Goal: Information Seeking & Learning: Learn about a topic

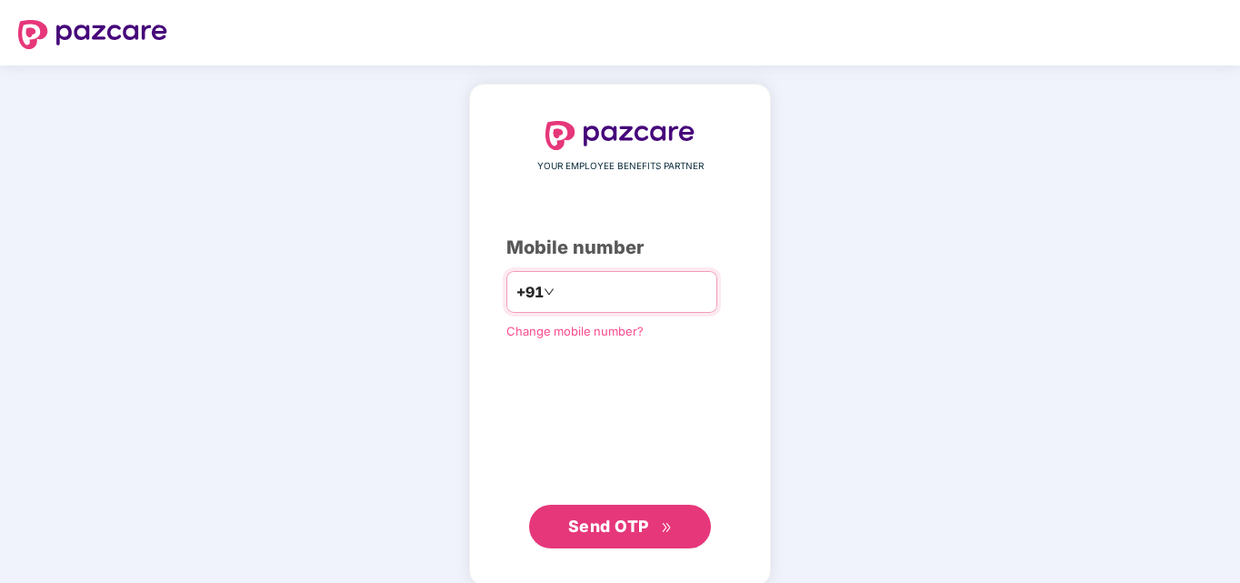
click at [605, 291] on input "number" at bounding box center [632, 291] width 149 height 29
type input "**********"
click at [608, 533] on span "Send OTP" at bounding box center [608, 525] width 81 height 19
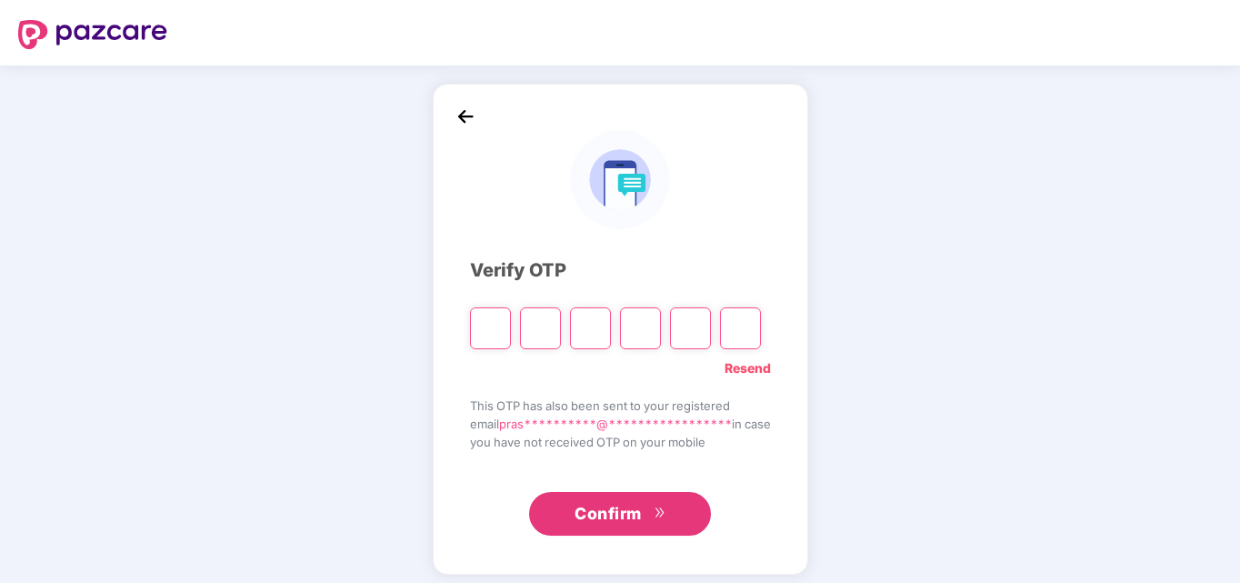
type input "*"
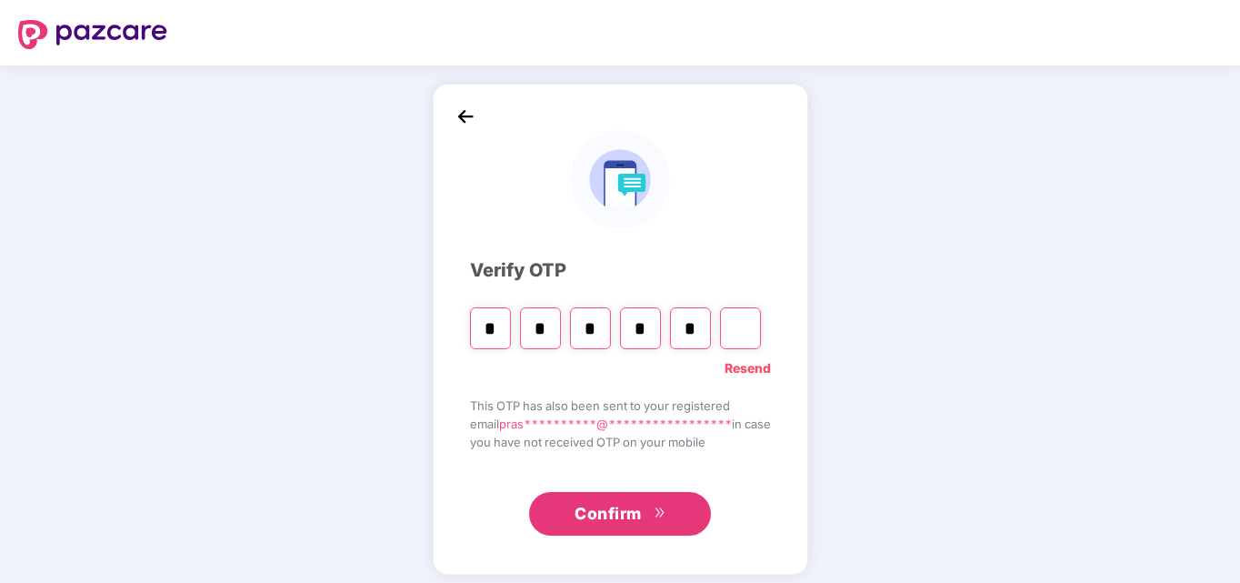
type input "*"
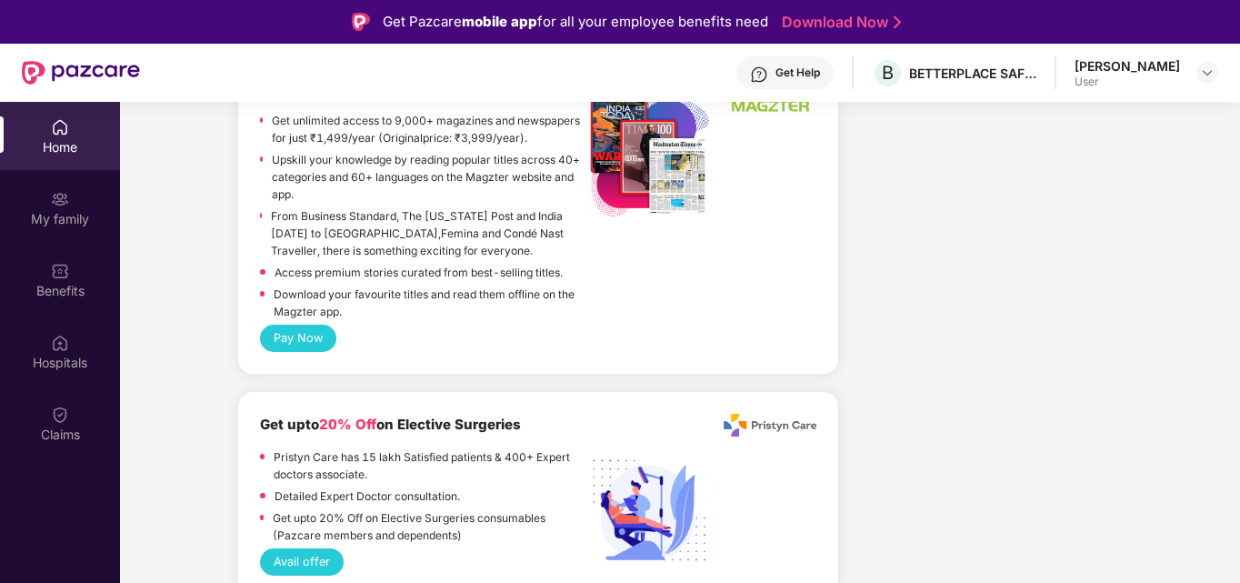
scroll to position [3000, 0]
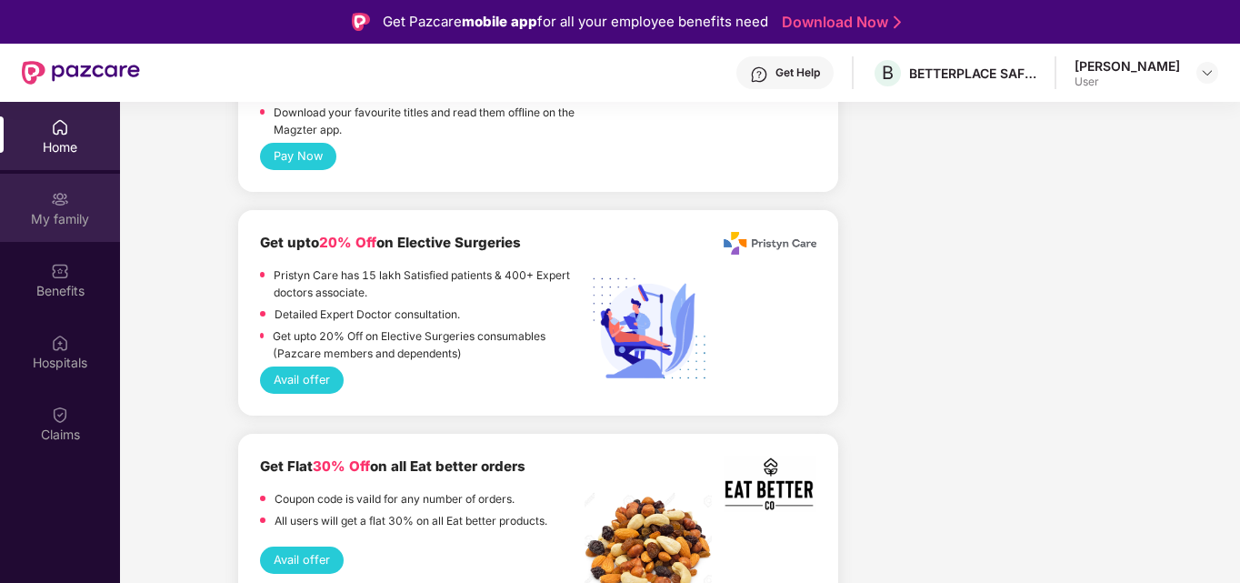
click at [75, 222] on div "My family" at bounding box center [60, 219] width 120 height 18
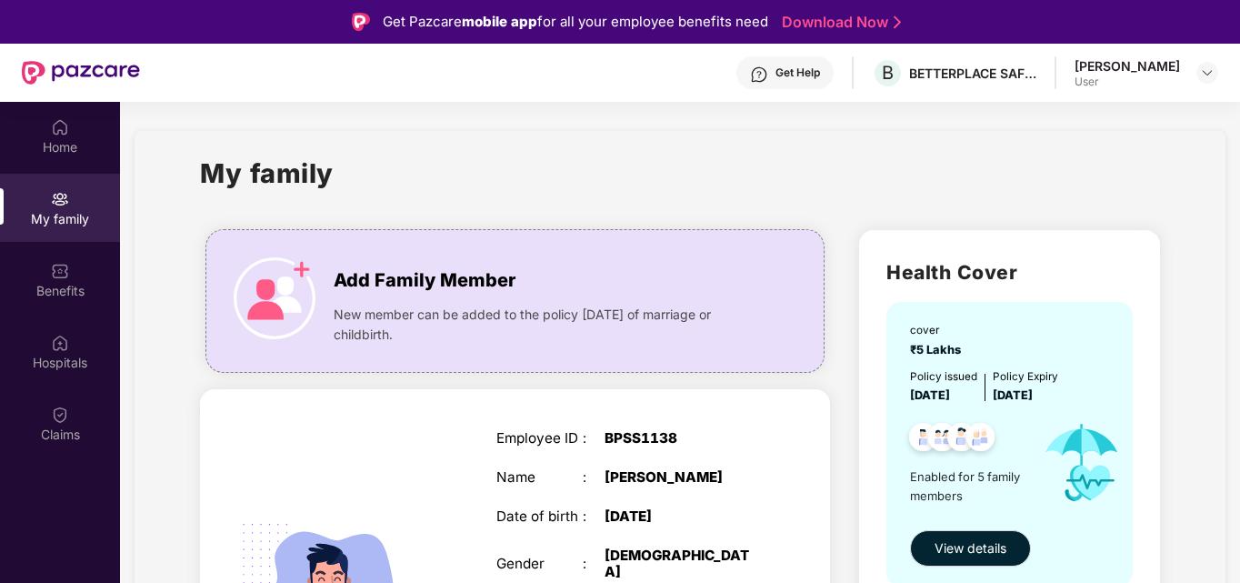
scroll to position [91, 0]
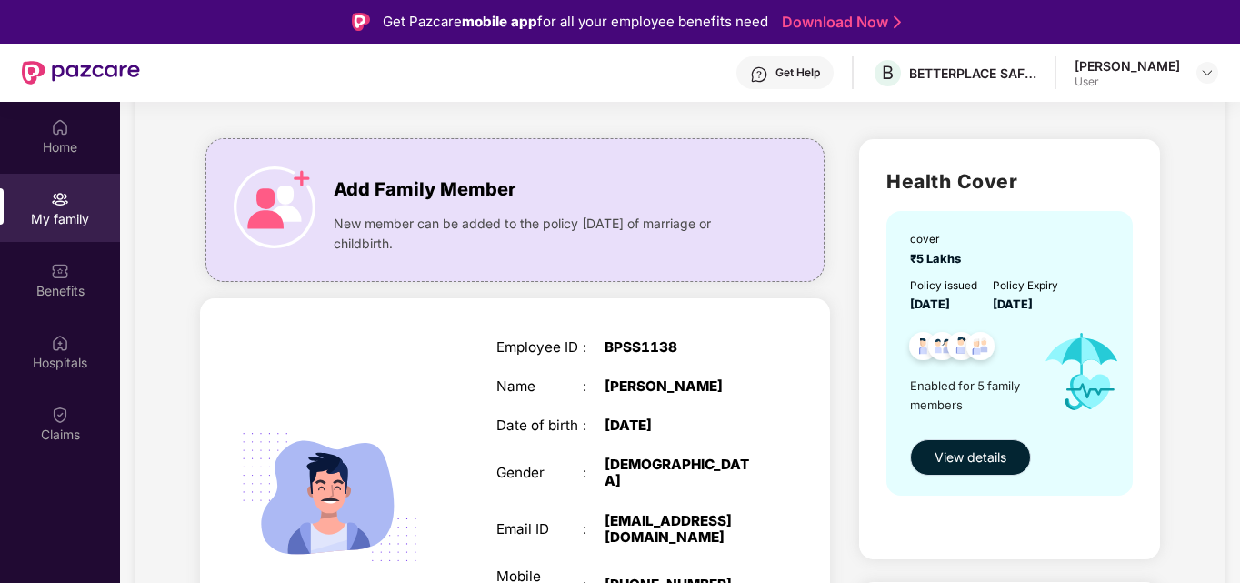
click at [988, 454] on span "View details" at bounding box center [971, 457] width 72 height 20
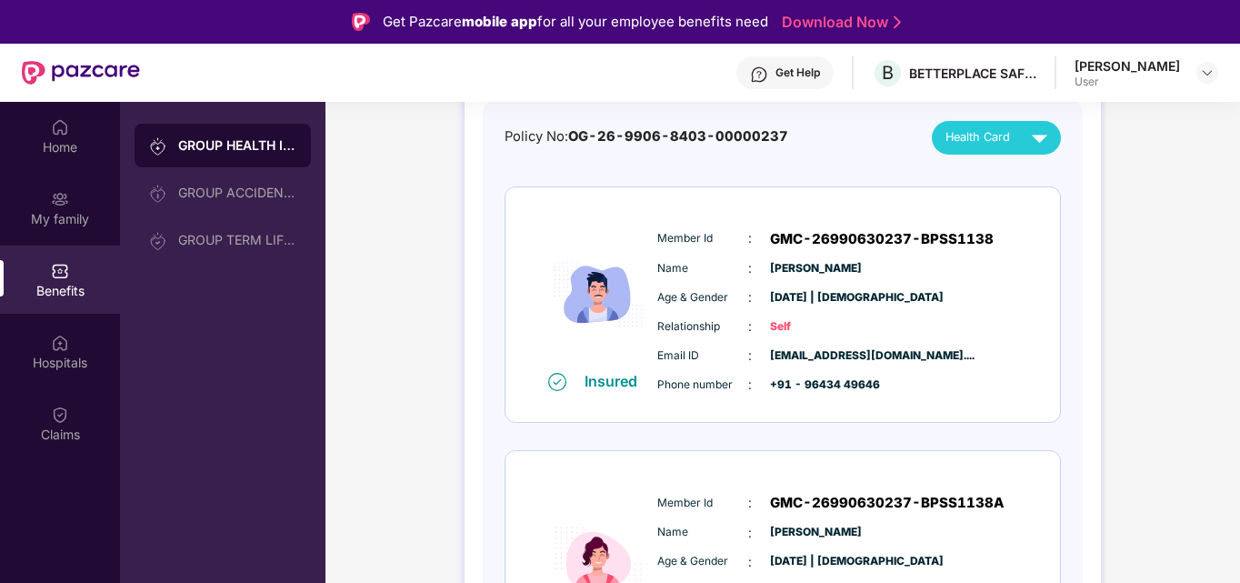
scroll to position [0, 0]
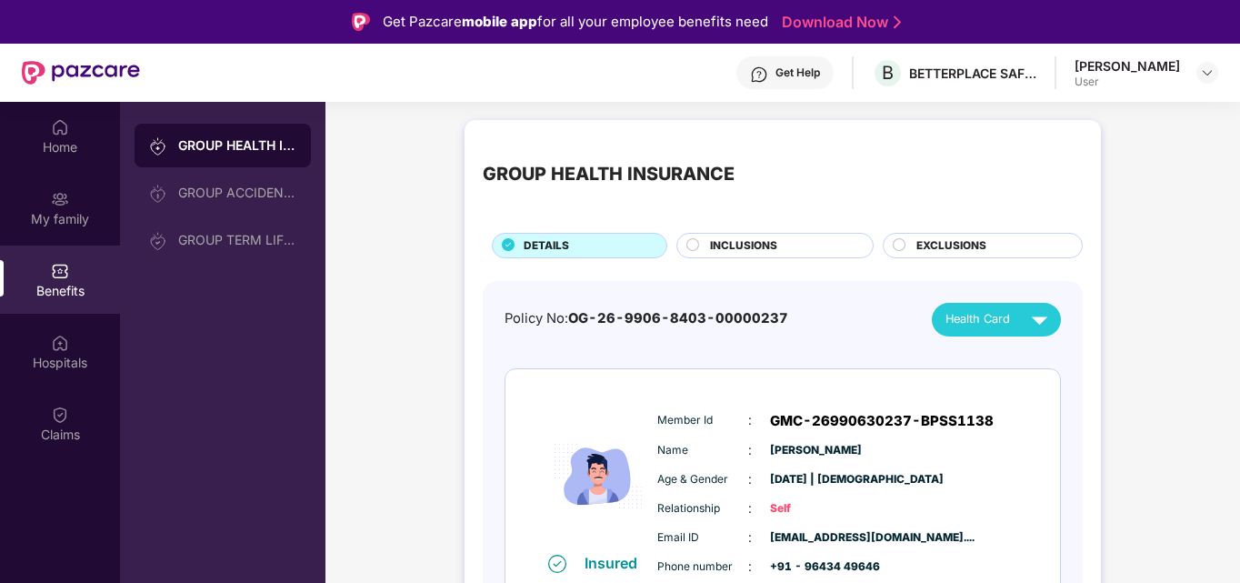
click at [944, 212] on div "GROUP HEALTH INSURANCE DETAILS INCLUSIONS EXCLUSIONS" at bounding box center [783, 198] width 600 height 120
click at [590, 246] on div "DETAILS" at bounding box center [586, 247] width 143 height 20
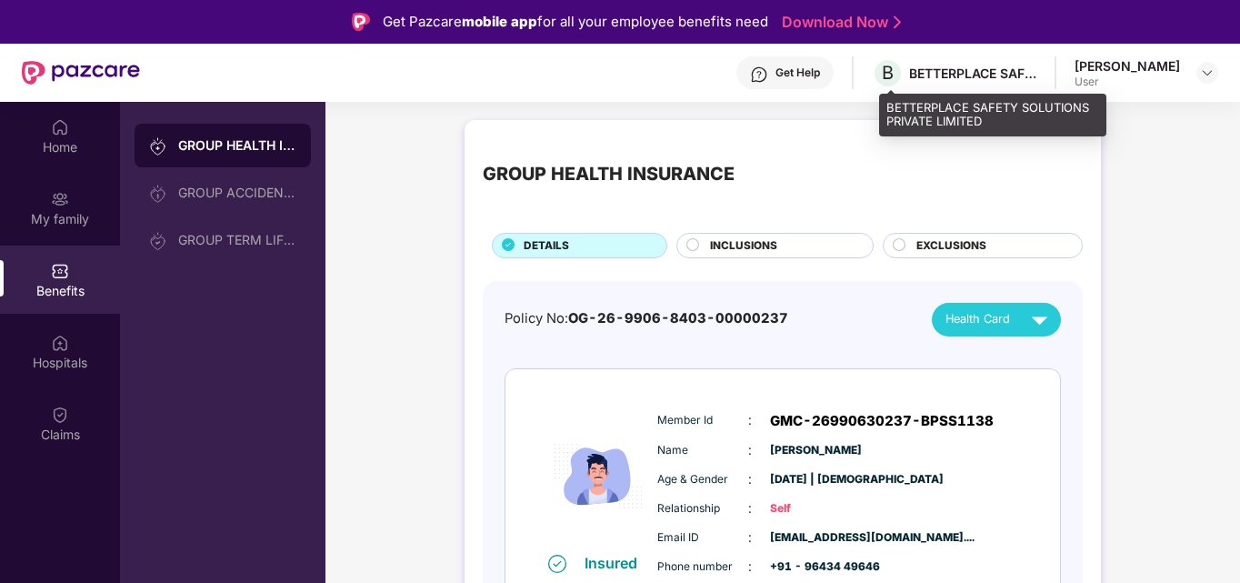
click at [955, 74] on div "BETTERPLACE SAFETY SOLUTIONS PRIVATE LIMITED" at bounding box center [972, 73] width 127 height 17
